Goal: Navigation & Orientation: Find specific page/section

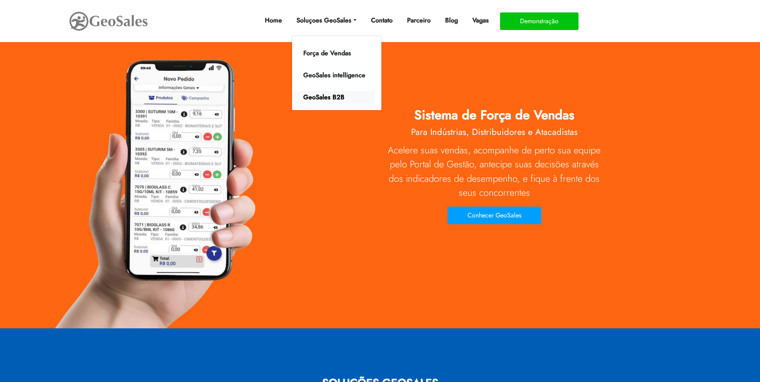
click at [322, 97] on link "GeoSales B2B" at bounding box center [334, 97] width 81 height 13
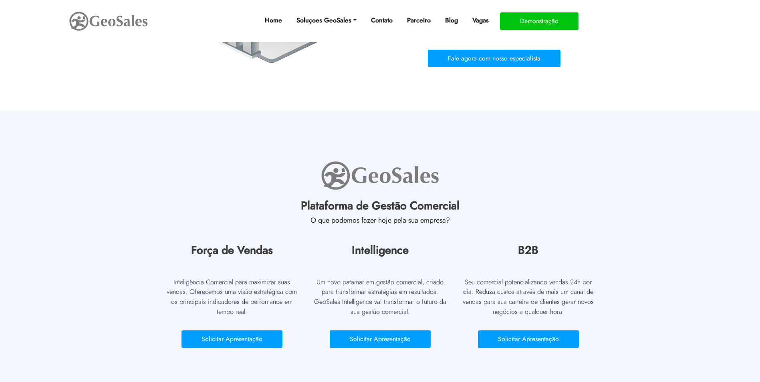
scroll to position [393, 0]
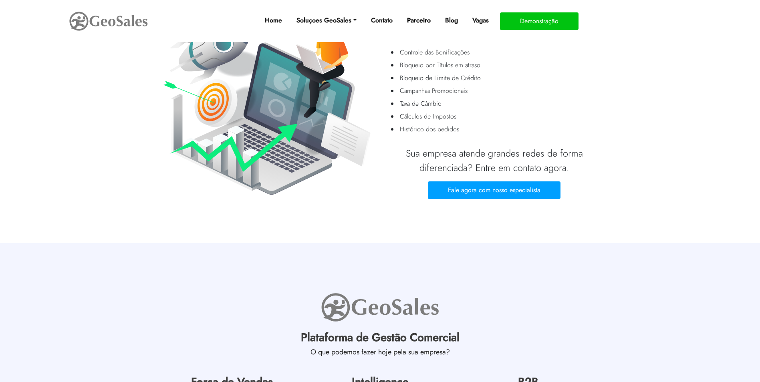
click at [419, 18] on link "Parceiro" at bounding box center [419, 20] width 30 height 16
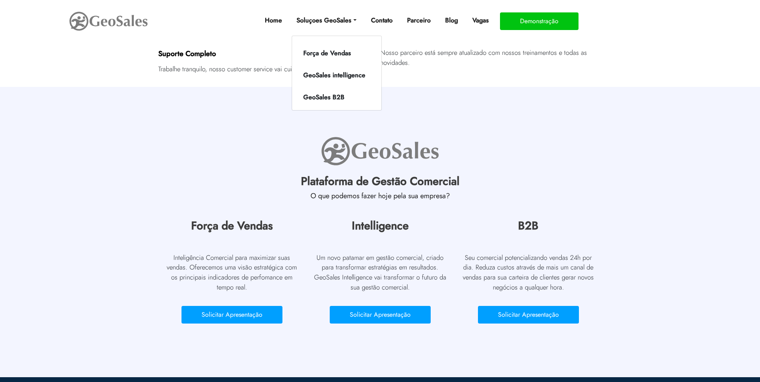
scroll to position [190, 0]
